Goal: Navigation & Orientation: Understand site structure

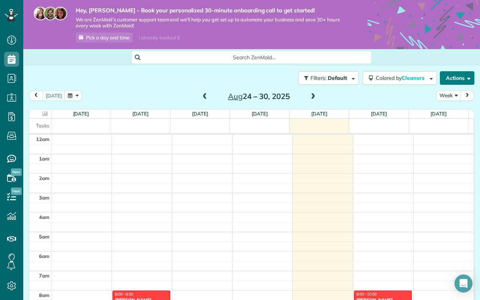
click at [465, 75] on span "button" at bounding box center [468, 78] width 6 height 6
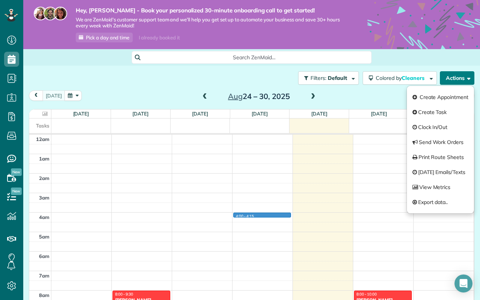
click at [285, 213] on td at bounding box center [262, 218] width 423 height 10
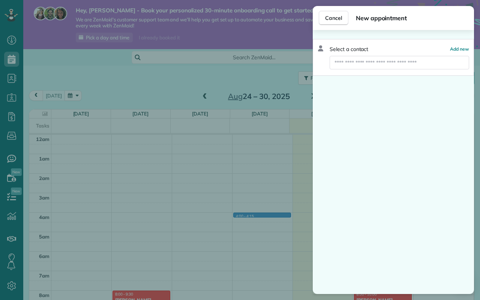
click at [276, 39] on div "Cancel New appointment Select a contact Add new" at bounding box center [240, 150] width 480 height 300
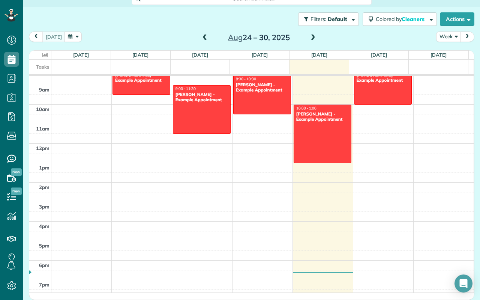
scroll to position [248, 0]
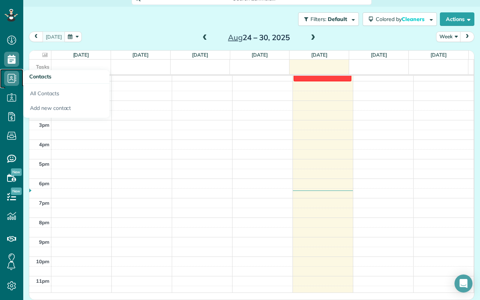
click at [11, 73] on icon at bounding box center [11, 78] width 15 height 15
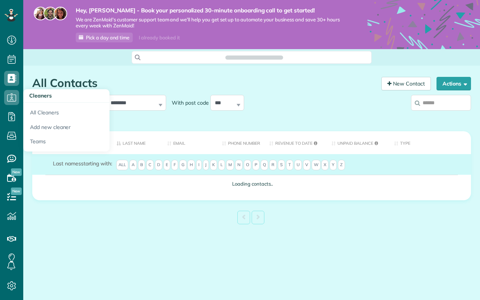
scroll to position [3, 3]
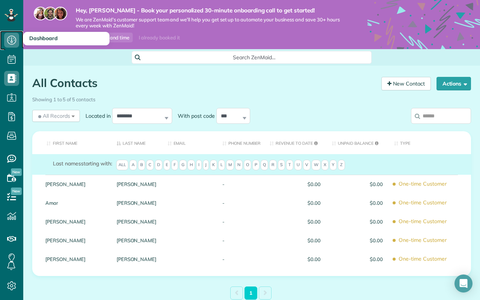
click at [11, 35] on icon at bounding box center [11, 40] width 15 height 15
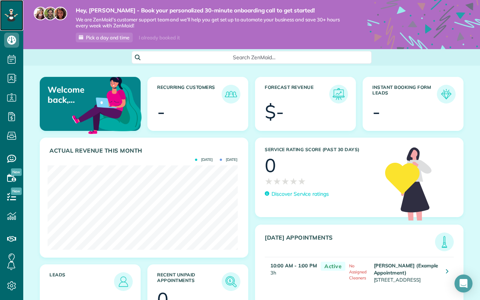
click at [8, 9] on icon at bounding box center [12, 15] width 14 height 13
click at [7, 9] on icon at bounding box center [12, 15] width 14 height 13
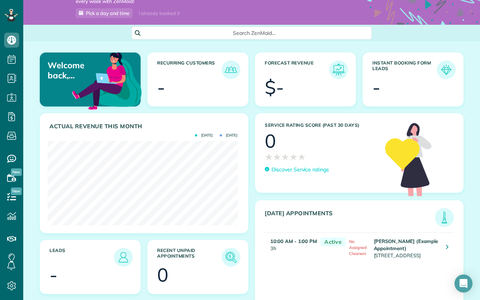
scroll to position [66, 0]
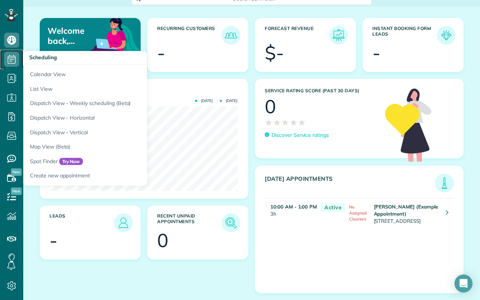
click at [8, 60] on icon at bounding box center [11, 59] width 15 height 15
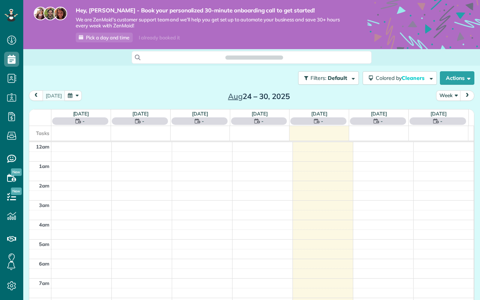
scroll to position [137, 0]
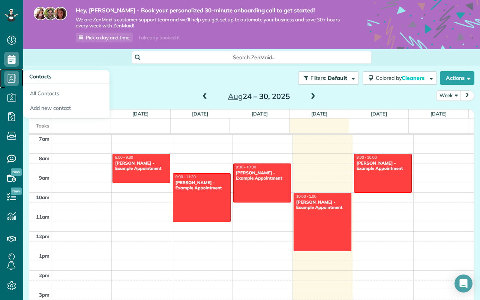
click at [16, 79] on icon at bounding box center [11, 78] width 15 height 15
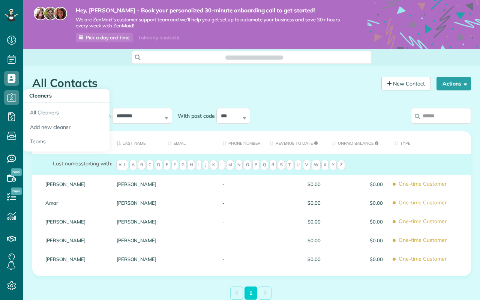
scroll to position [3, 3]
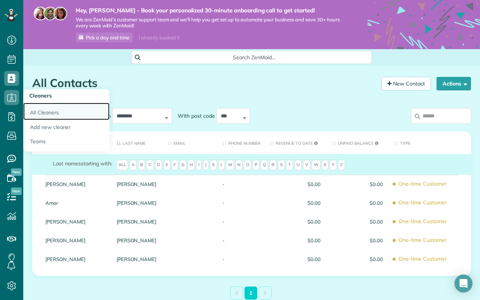
click at [62, 112] on link "All Cleaners" at bounding box center [66, 111] width 86 height 17
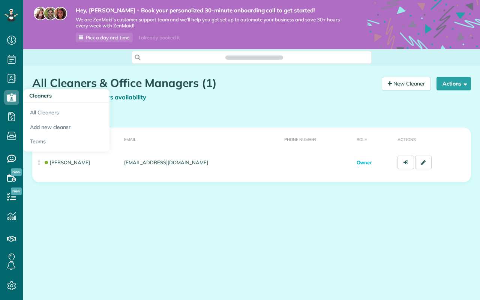
scroll to position [3, 3]
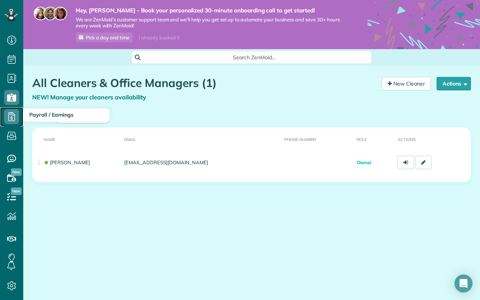
click at [12, 113] on use at bounding box center [11, 116] width 7 height 9
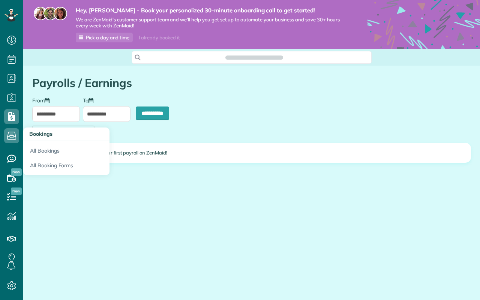
scroll to position [3, 3]
type input "**********"
click at [11, 138] on icon at bounding box center [11, 135] width 15 height 15
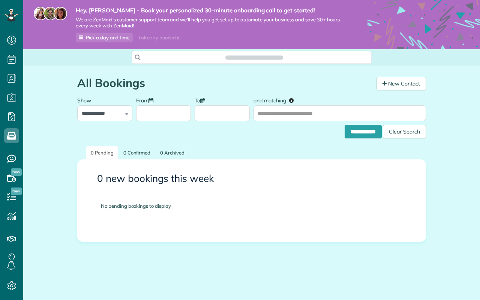
scroll to position [3, 3]
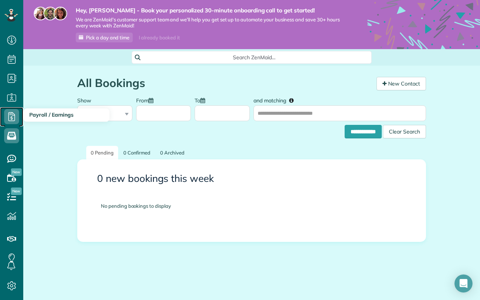
click at [8, 116] on icon at bounding box center [11, 116] width 15 height 15
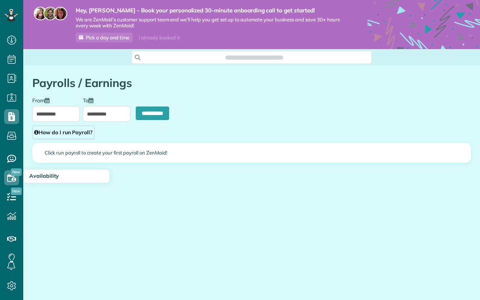
scroll to position [3, 3]
